Goal: Information Seeking & Learning: Compare options

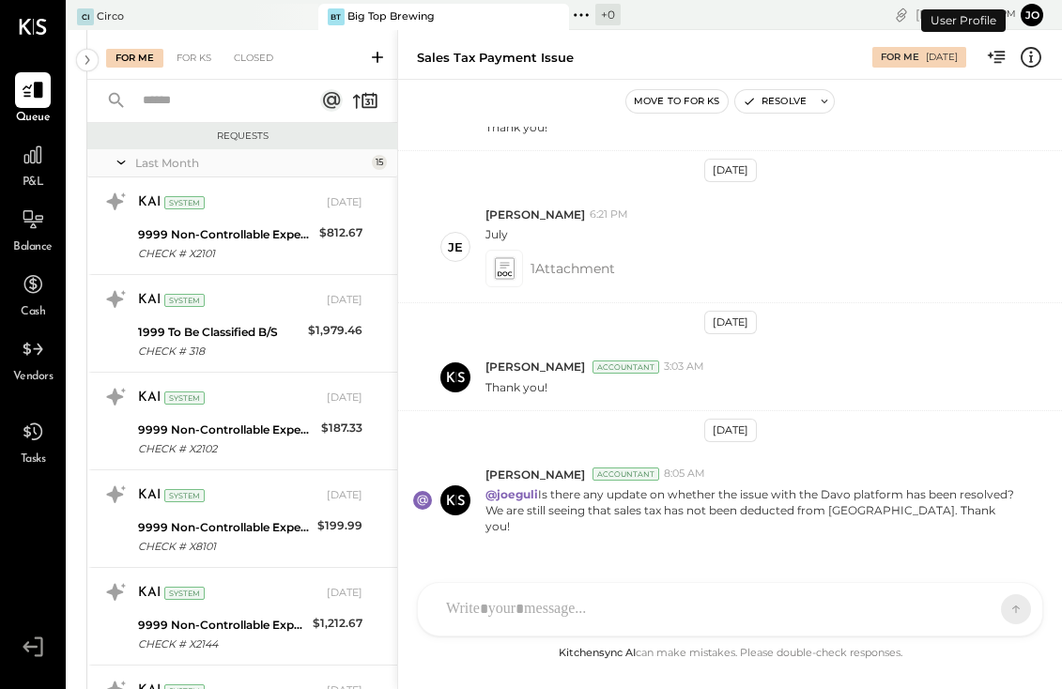
scroll to position [1186, 0]
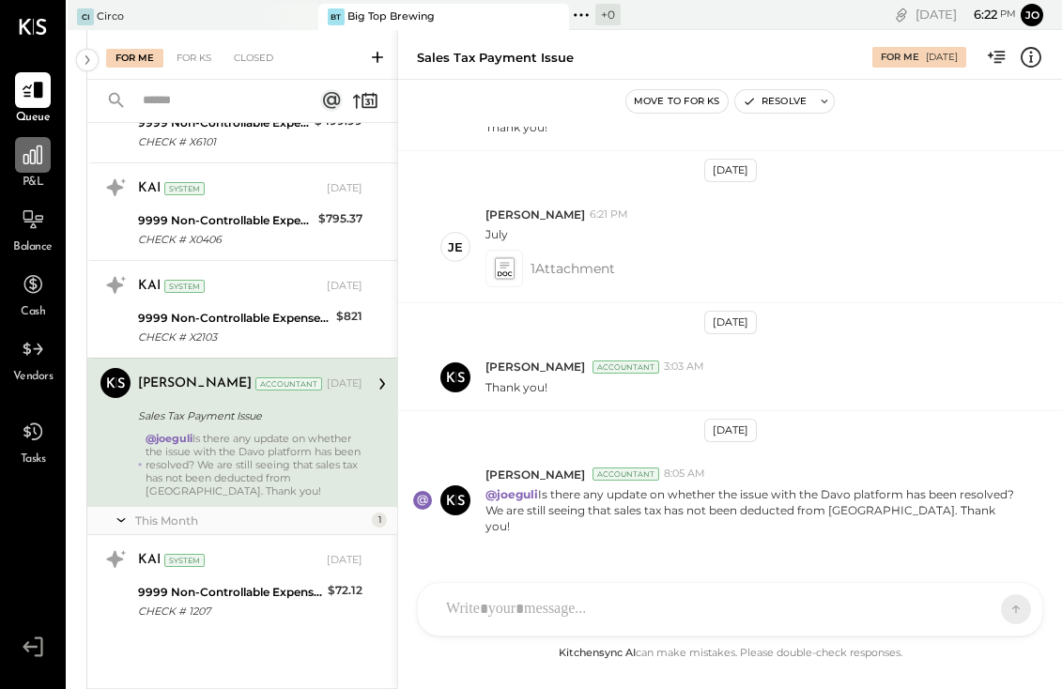
click at [46, 168] on div at bounding box center [33, 155] width 36 height 36
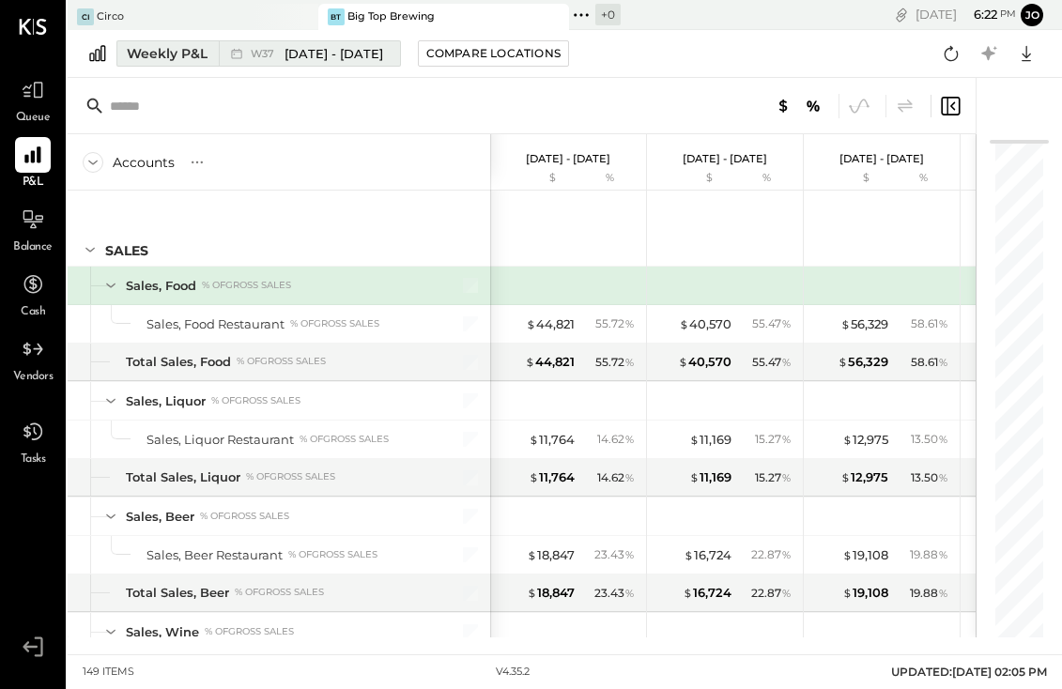
click at [171, 54] on div "Weekly P&L" at bounding box center [167, 53] width 81 height 19
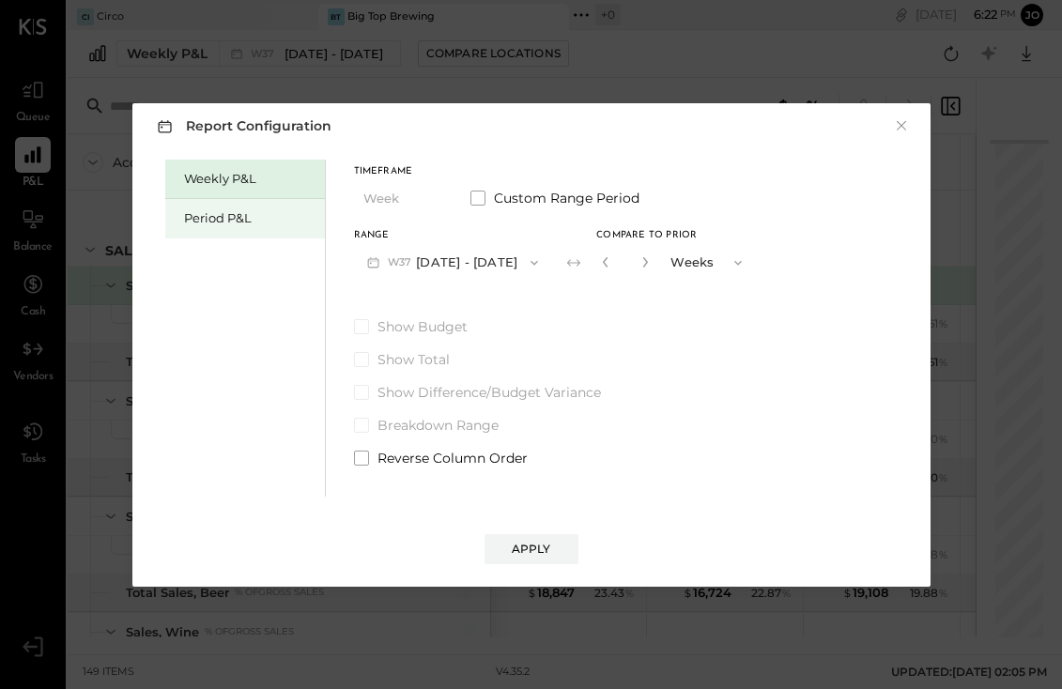
click at [232, 215] on div "Period P&L" at bounding box center [249, 218] width 131 height 18
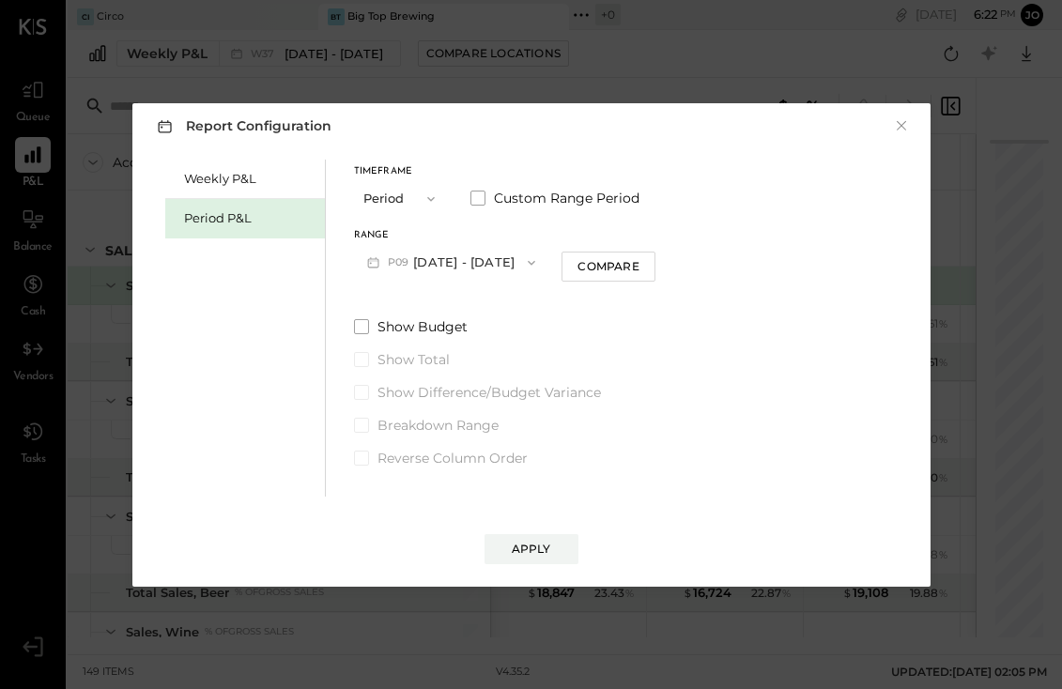
click at [431, 261] on button "P09 [DATE] - [DATE]" at bounding box center [451, 262] width 195 height 35
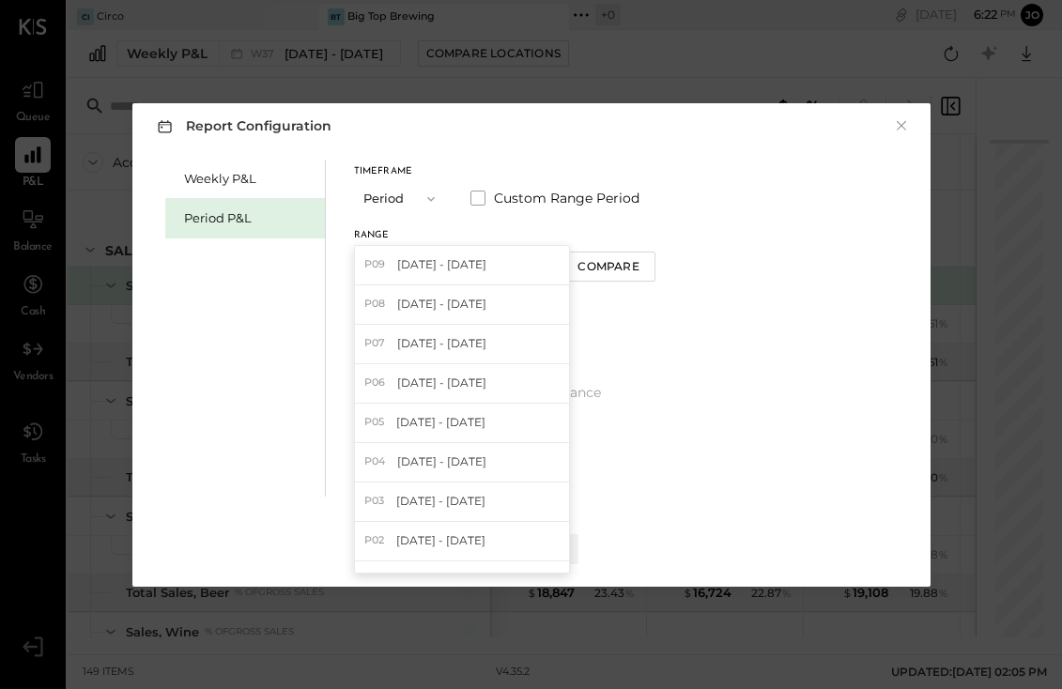
click at [420, 225] on div "Timeframe Period Custom Range Period Range P09 [DATE] - [DATE] P09 [DATE] - [DA…" at bounding box center [505, 223] width 302 height 113
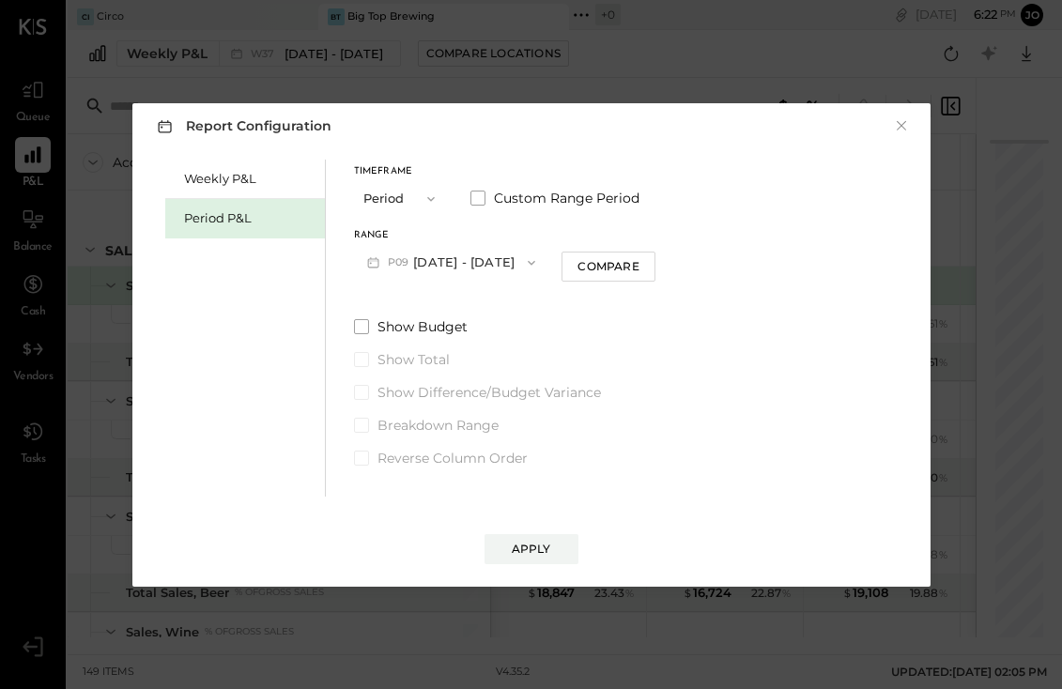
click at [425, 205] on icon "button" at bounding box center [431, 199] width 15 height 15
click at [403, 240] on div "Quarter" at bounding box center [401, 232] width 92 height 34
click at [454, 262] on button "Q3 [DATE] - [DATE]" at bounding box center [448, 262] width 188 height 35
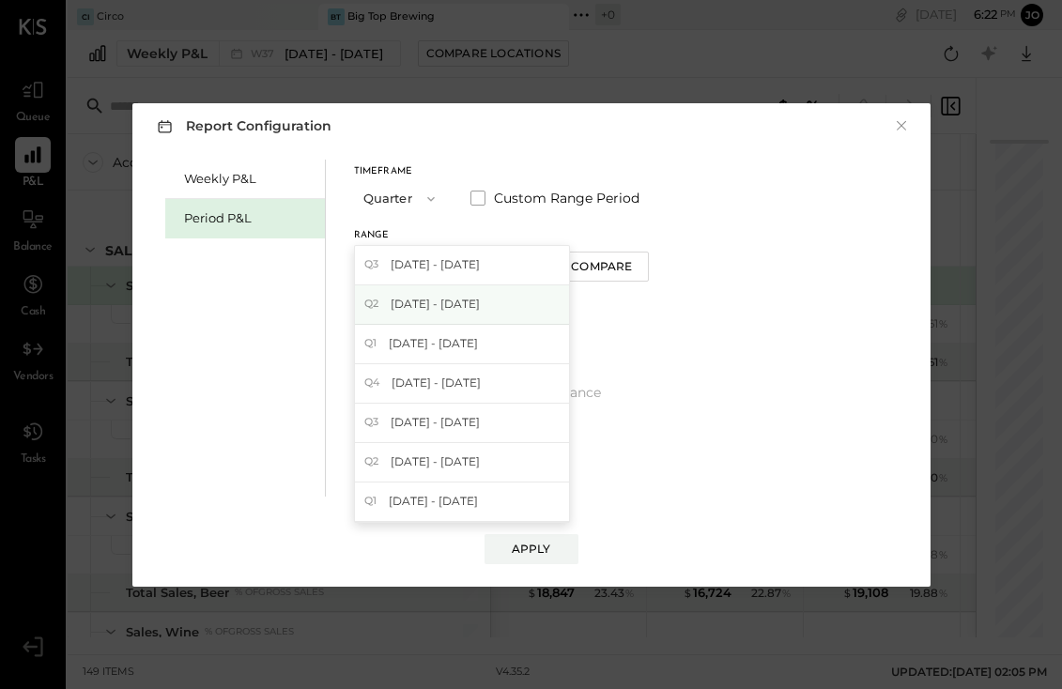
click at [436, 318] on div "Q2 [DATE] - [DATE]" at bounding box center [462, 304] width 214 height 39
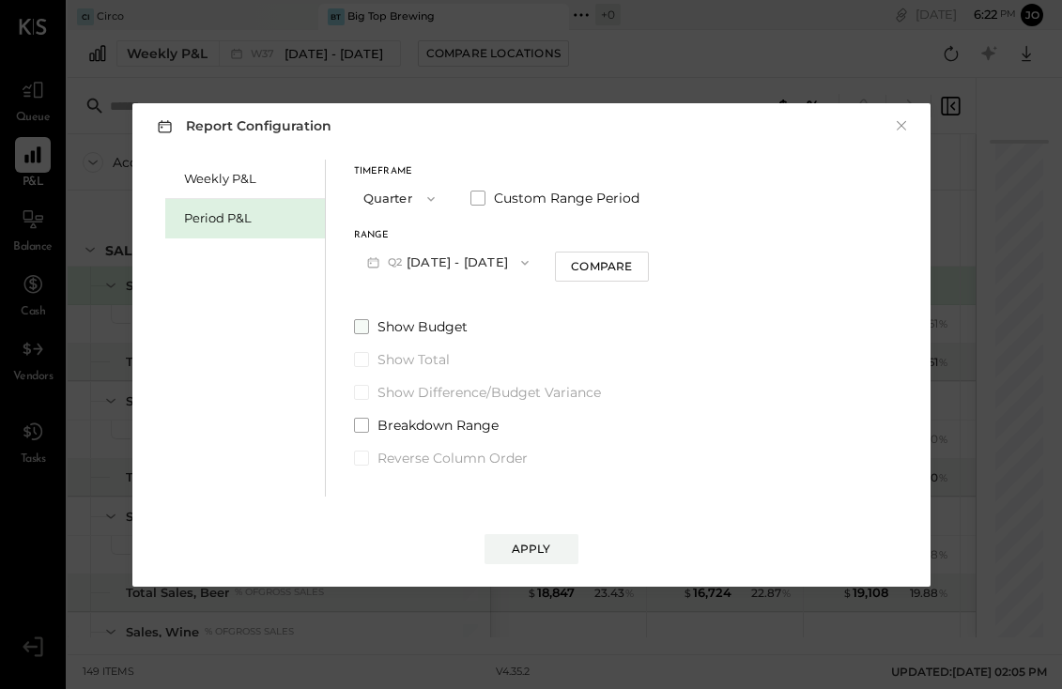
click at [360, 326] on span at bounding box center [361, 326] width 15 height 15
click at [360, 396] on span at bounding box center [361, 392] width 15 height 15
click at [536, 555] on div "Apply" at bounding box center [531, 549] width 39 height 16
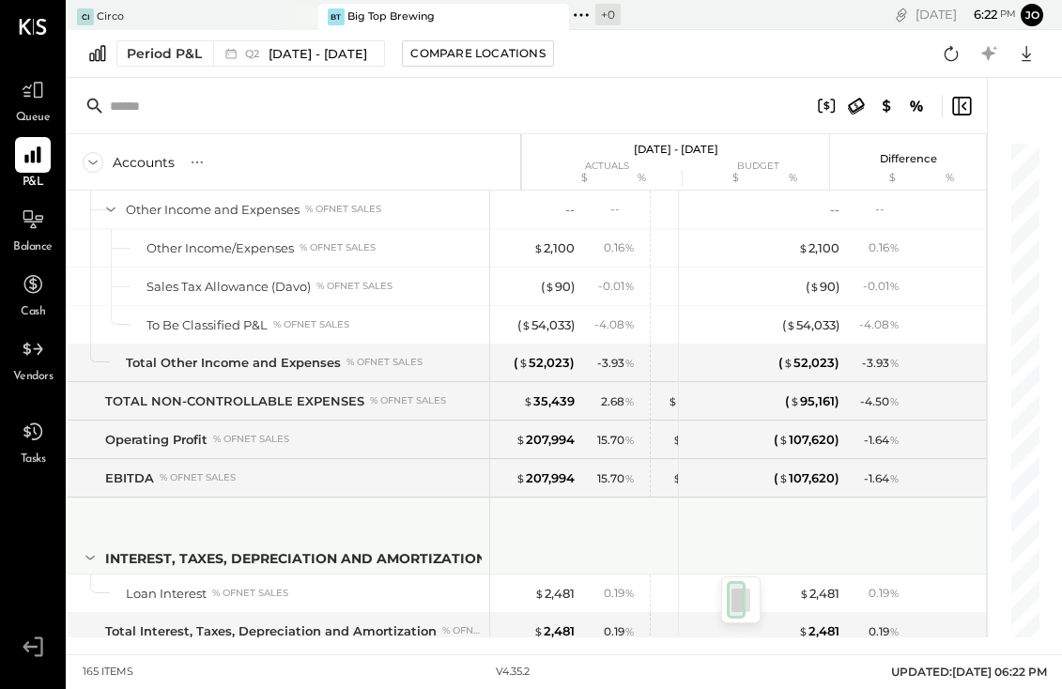
scroll to position [5271, 0]
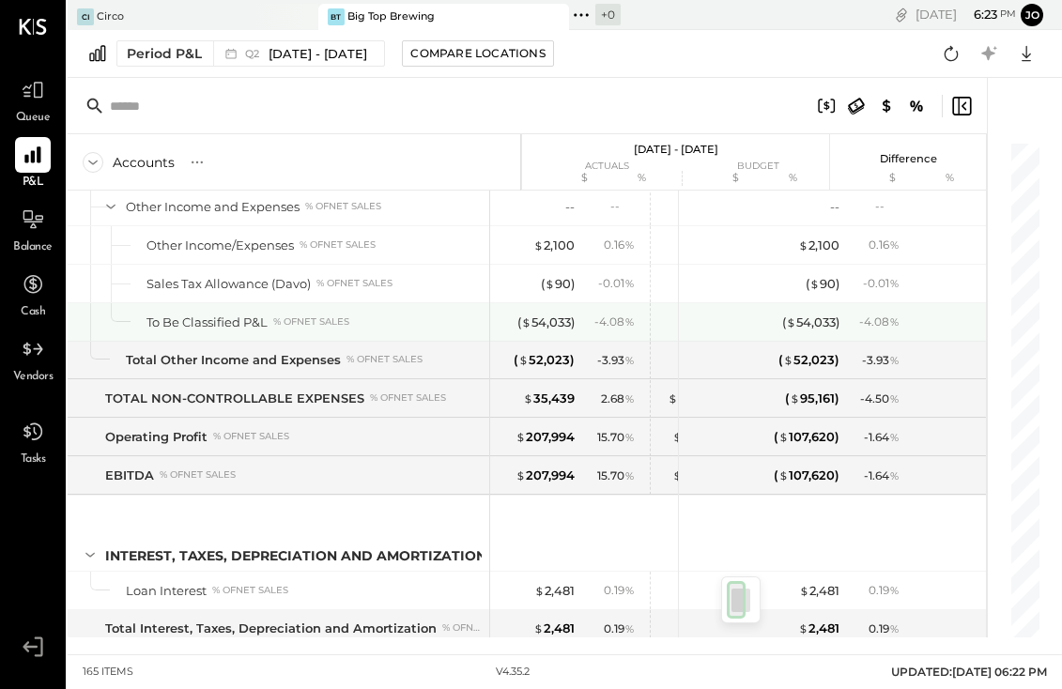
click at [239, 317] on div "To Be Classified P&L" at bounding box center [206, 323] width 121 height 18
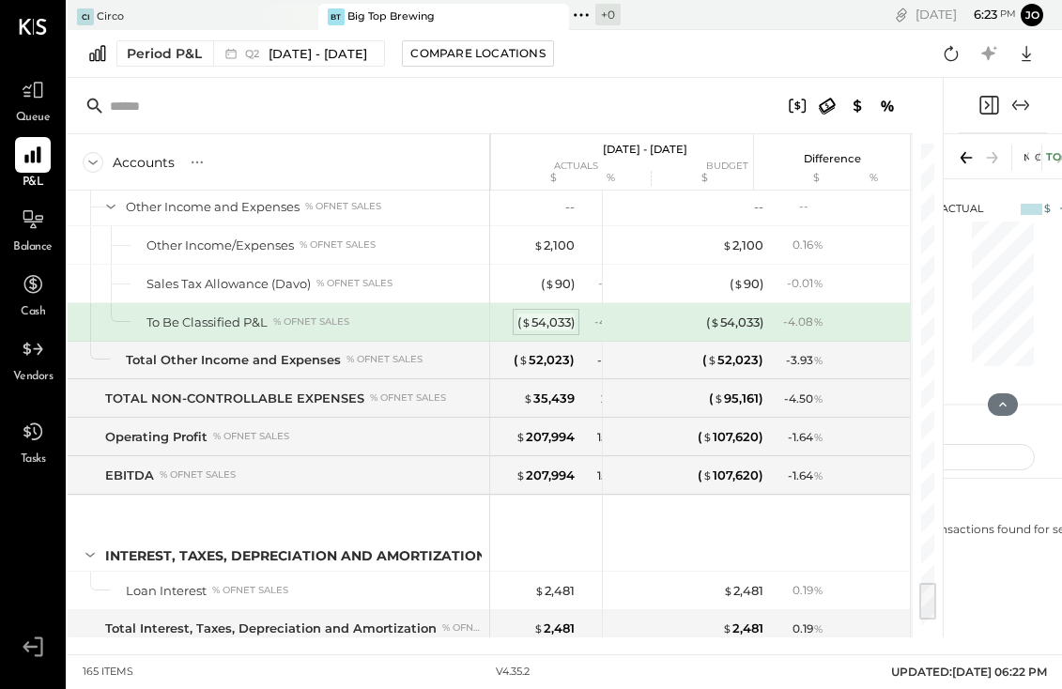
click at [556, 327] on div "( $ 54,033 )" at bounding box center [545, 323] width 57 height 18
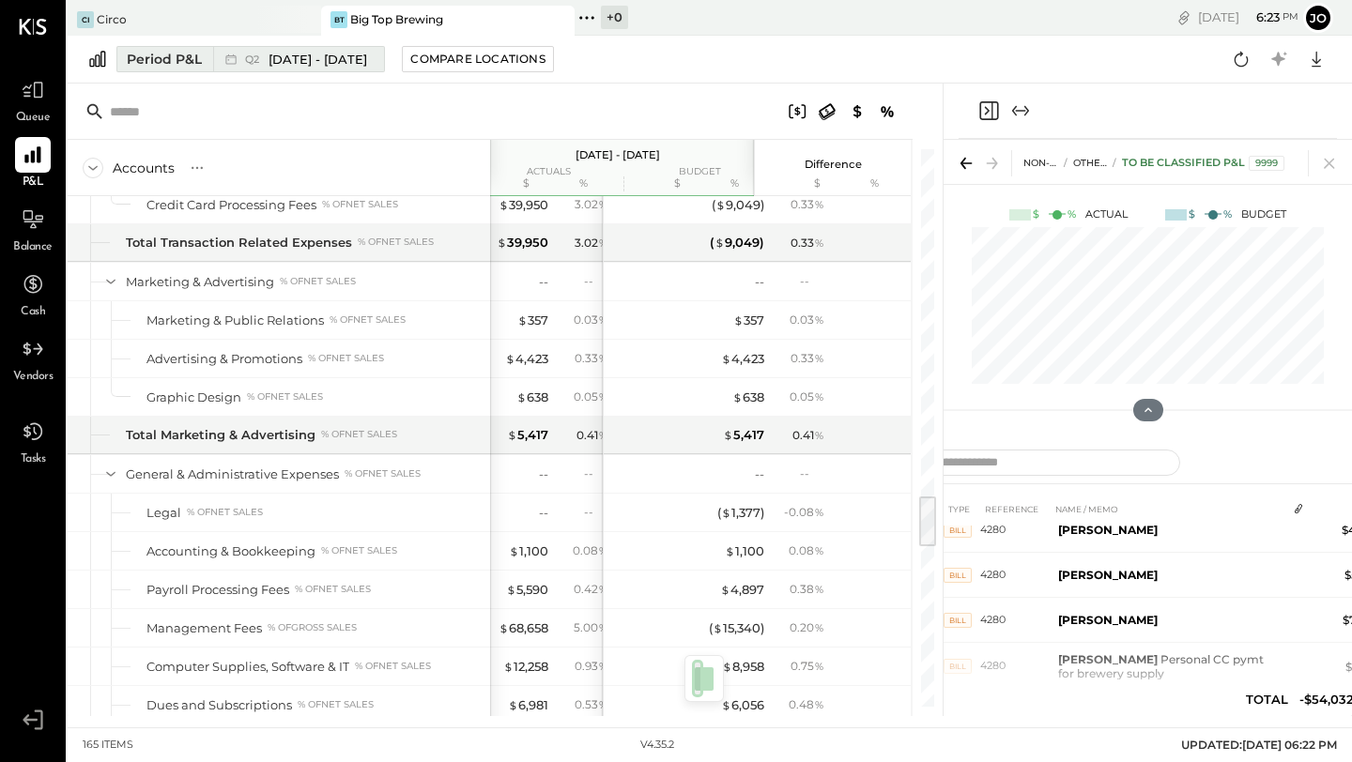
click at [233, 54] on icon at bounding box center [231, 59] width 19 height 19
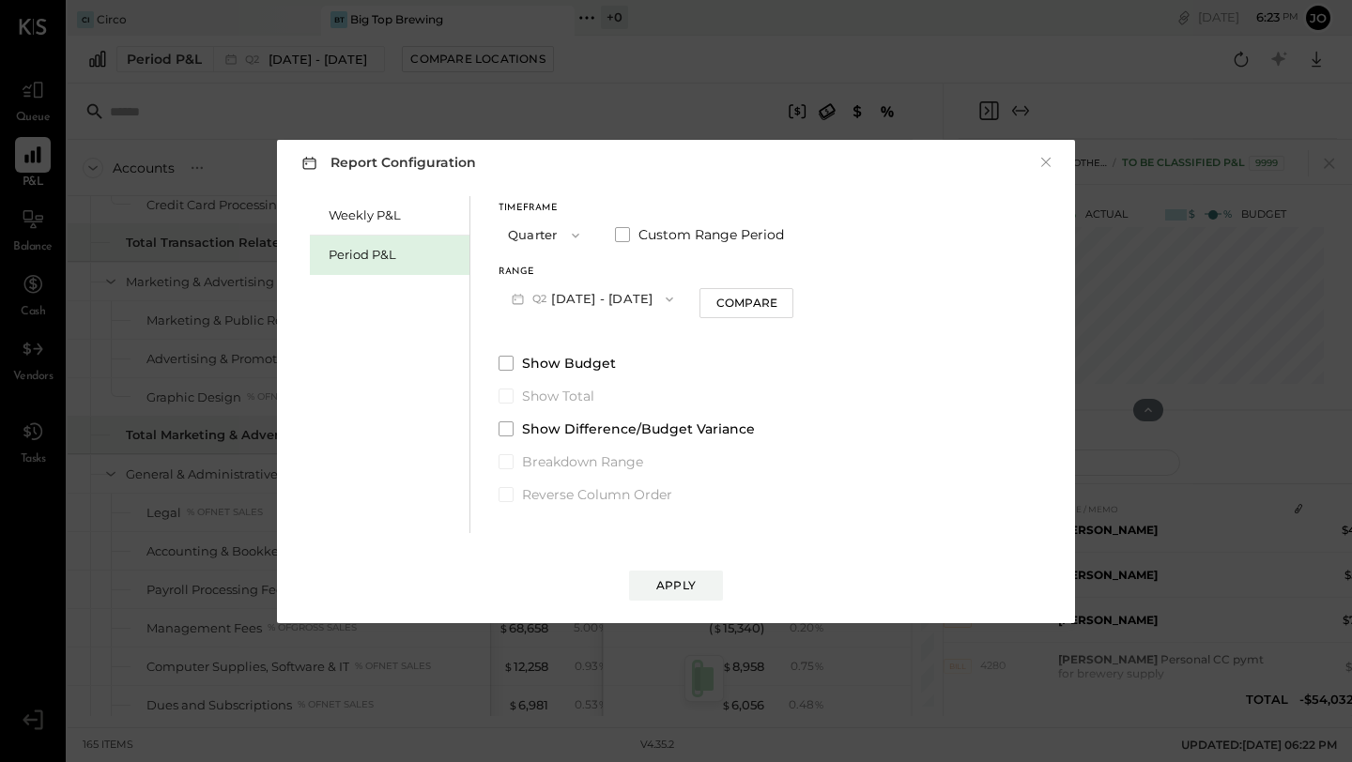
click at [549, 295] on span "Q2" at bounding box center [541, 299] width 19 height 15
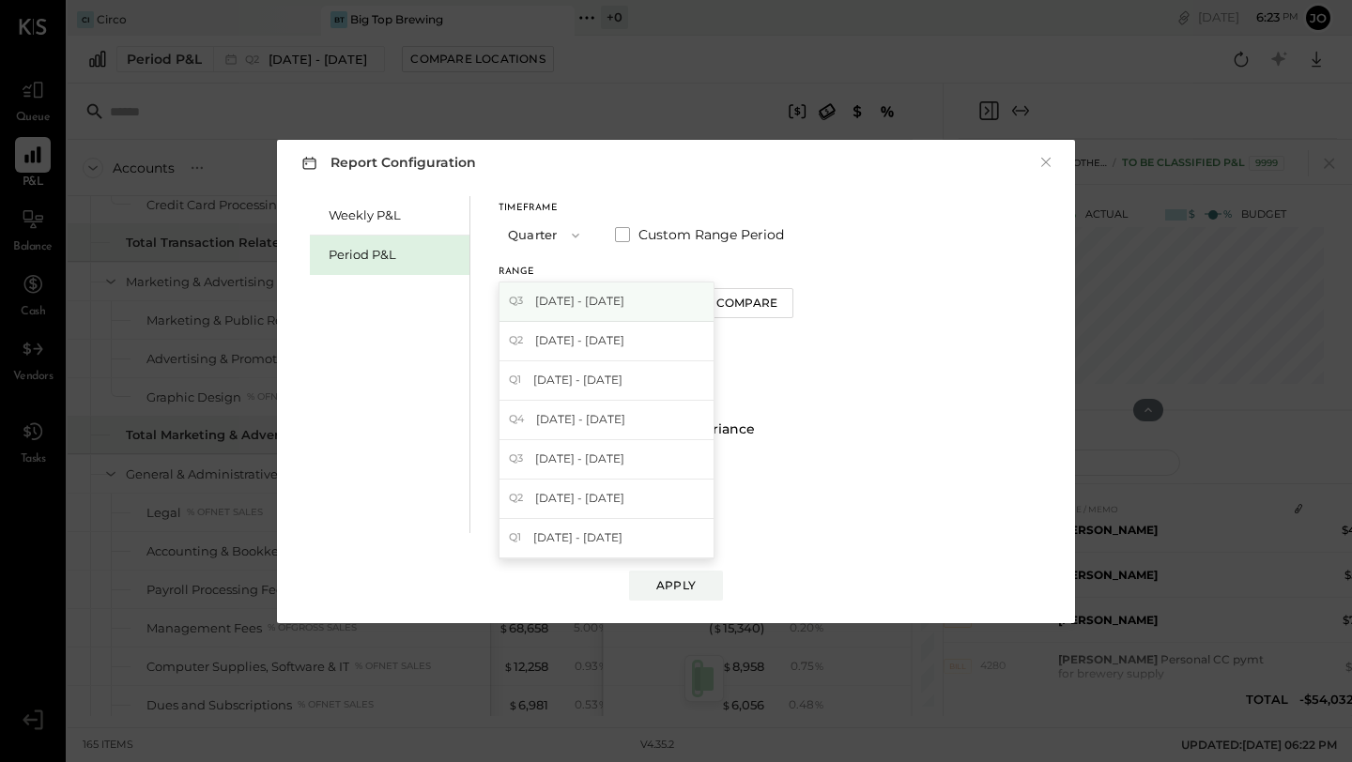
click at [548, 306] on span "[DATE] - [DATE]" at bounding box center [579, 301] width 89 height 16
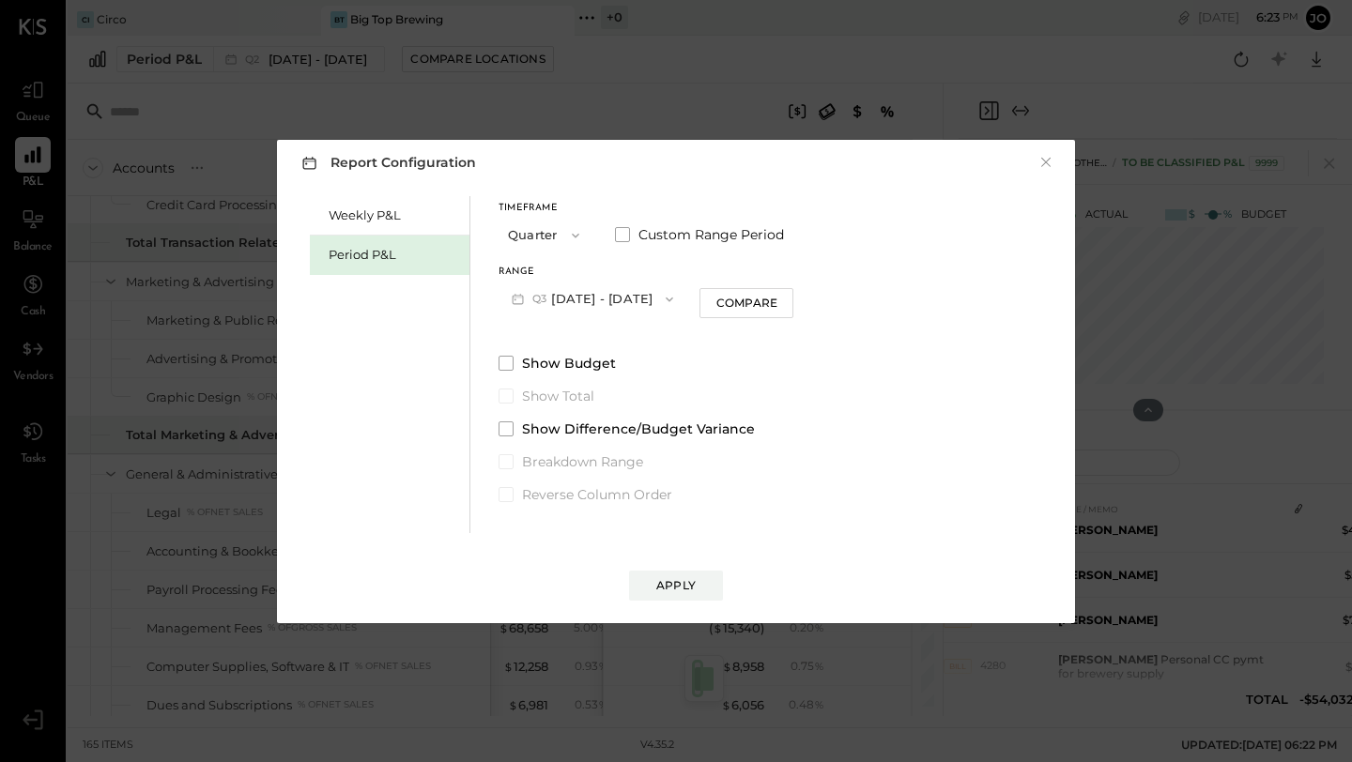
click at [541, 228] on button "Quarter" at bounding box center [546, 235] width 94 height 35
click at [547, 237] on span "Period" at bounding box center [533, 235] width 38 height 12
click at [778, 313] on button "Compare" at bounding box center [754, 303] width 94 height 30
click at [793, 301] on icon "button" at bounding box center [787, 298] width 11 height 11
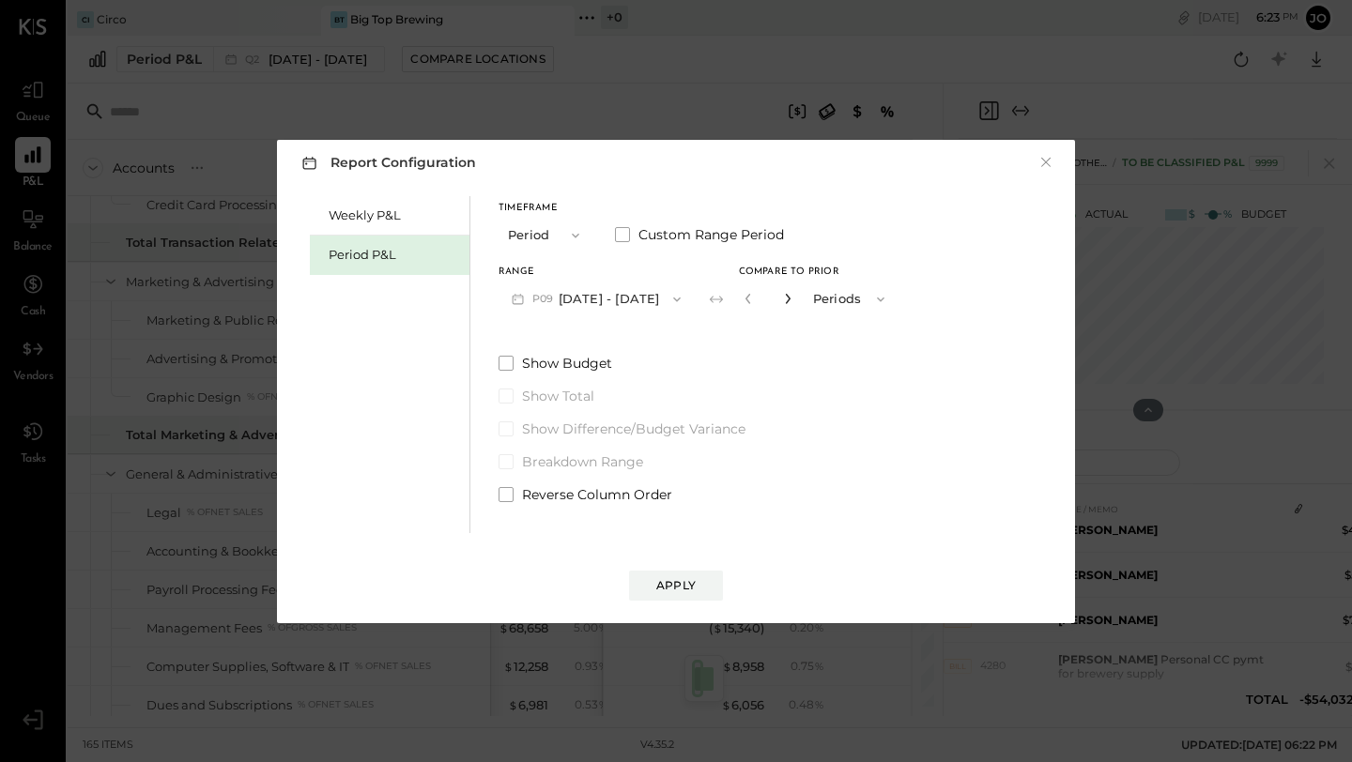
type input "*"
click at [511, 367] on span at bounding box center [506, 363] width 15 height 15
click at [663, 571] on button "Apply" at bounding box center [676, 586] width 94 height 30
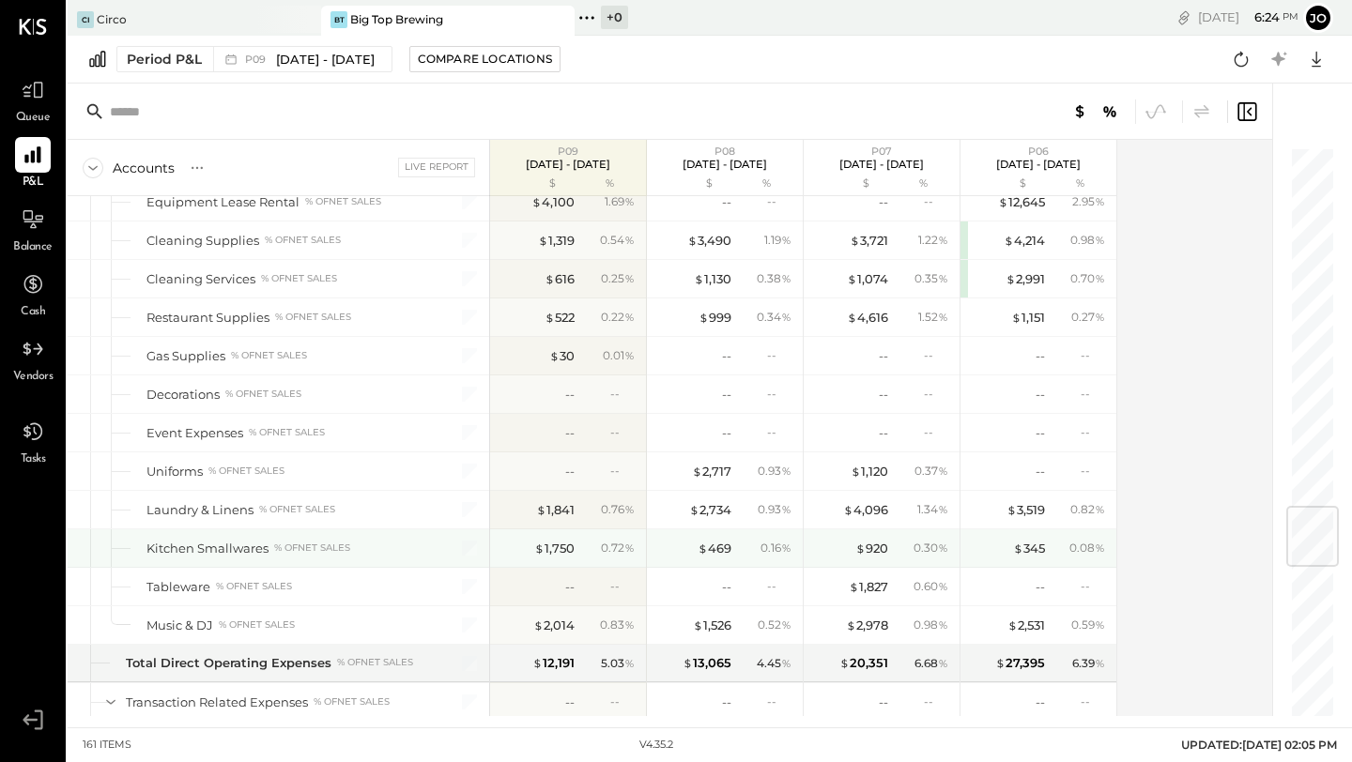
scroll to position [3055, 0]
